Goal: Go to known website: Access a specific website the user already knows

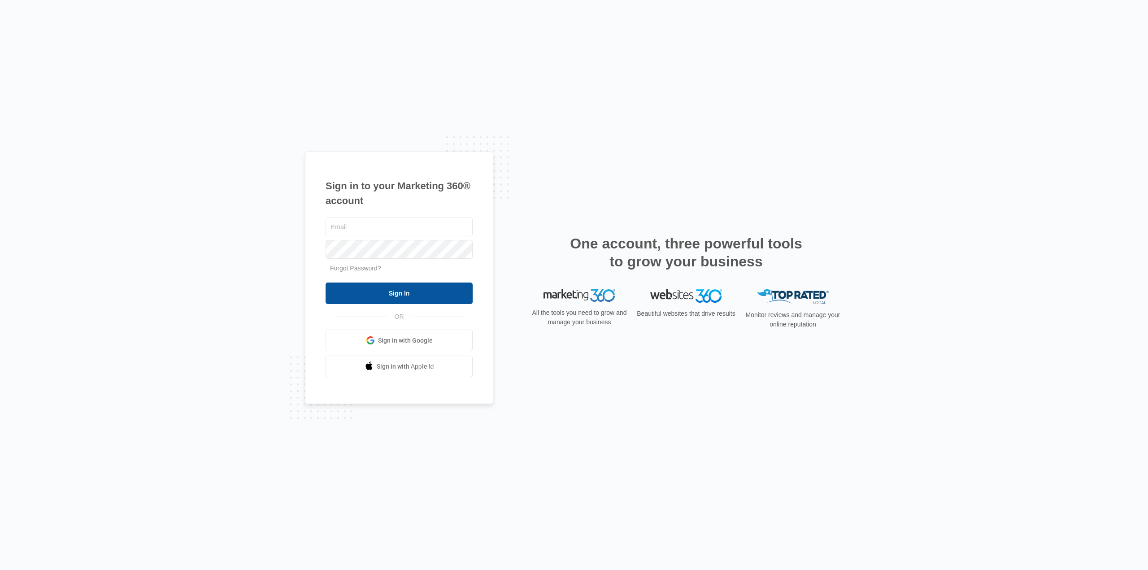
type input "[EMAIL_ADDRESS][DOMAIN_NAME]"
click at [457, 297] on input "Sign In" at bounding box center [399, 294] width 147 height 22
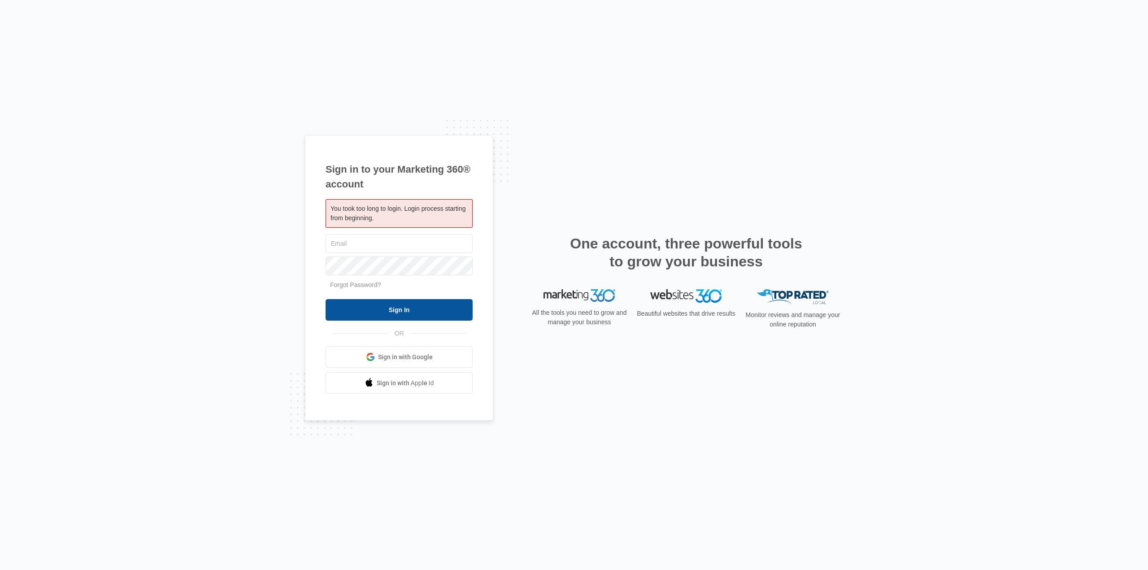
type input "[EMAIL_ADDRESS][DOMAIN_NAME]"
click at [447, 304] on input "Sign In" at bounding box center [399, 310] width 147 height 22
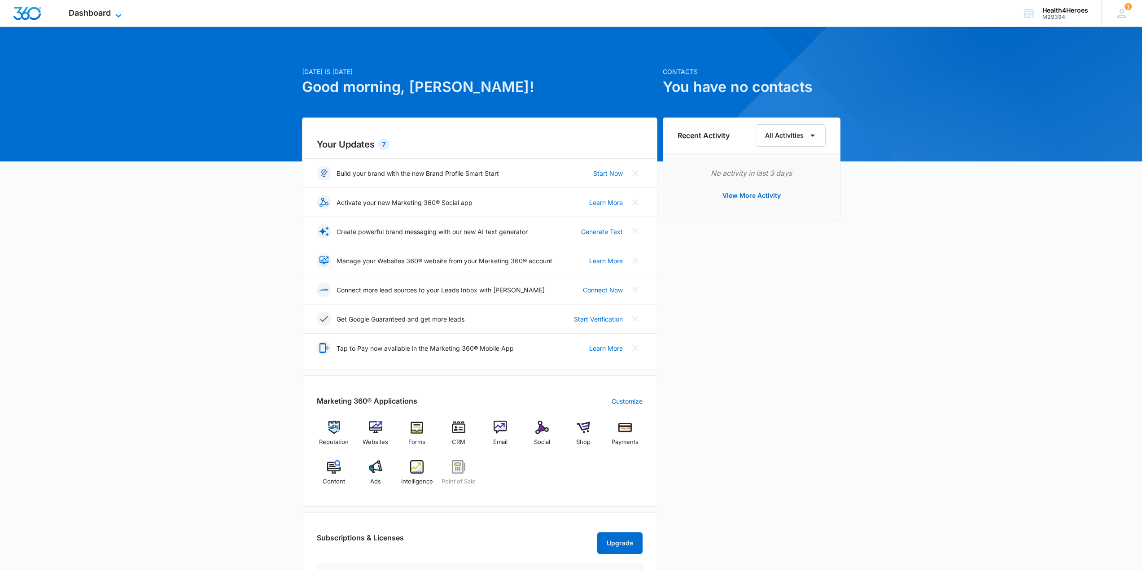
click at [113, 17] on icon at bounding box center [118, 15] width 11 height 11
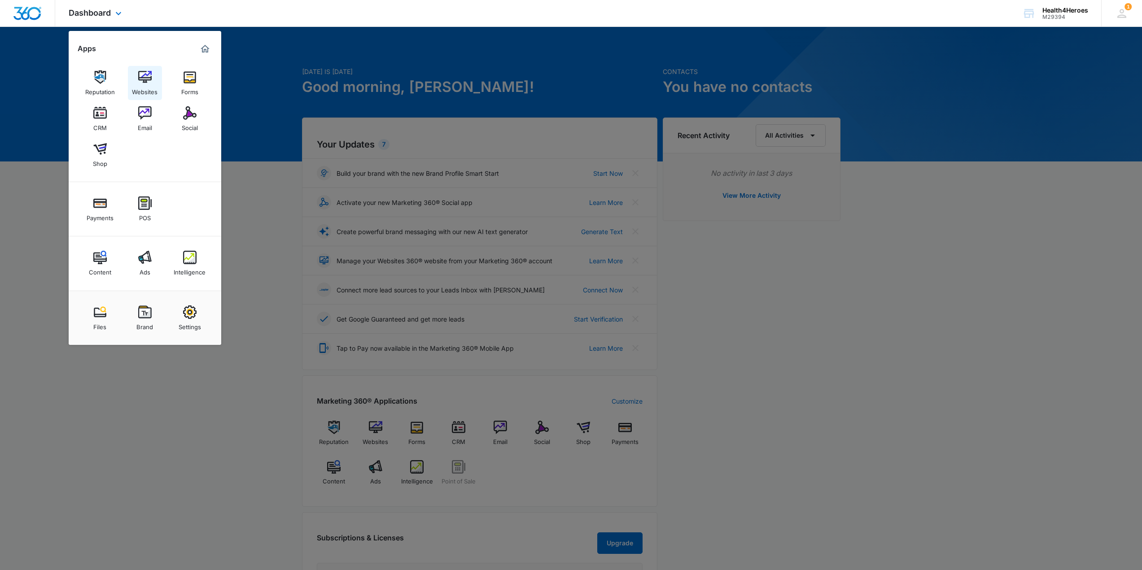
click at [143, 86] on div "Websites" at bounding box center [145, 90] width 26 height 12
